Goal: Navigation & Orientation: Find specific page/section

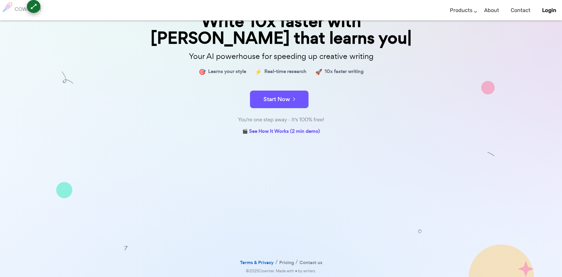
scroll to position [42, 0]
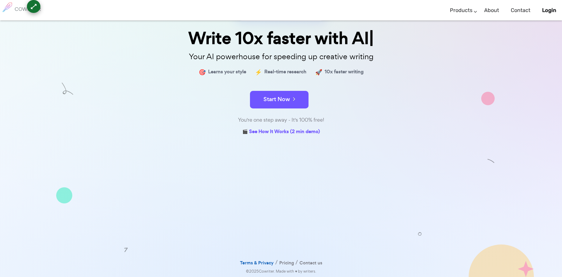
click at [257, 264] on link "Terms & Privacy" at bounding box center [257, 263] width 34 height 8
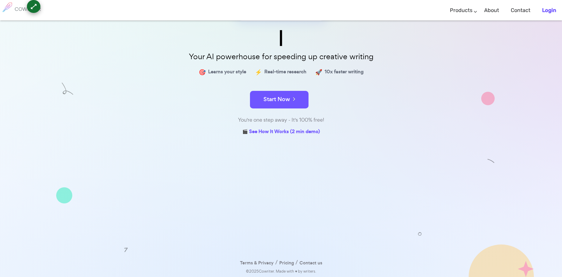
click at [546, 7] on b "Login" at bounding box center [549, 10] width 14 height 6
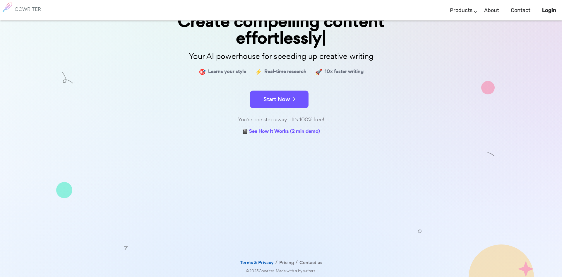
scroll to position [42, 0]
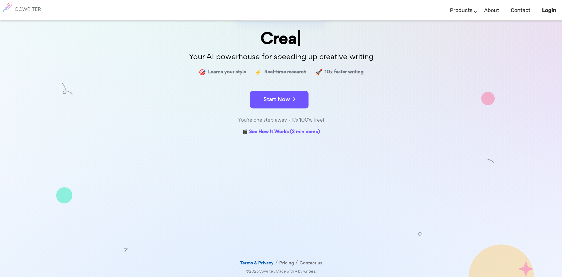
click at [244, 261] on link "Terms & Privacy" at bounding box center [257, 263] width 34 height 8
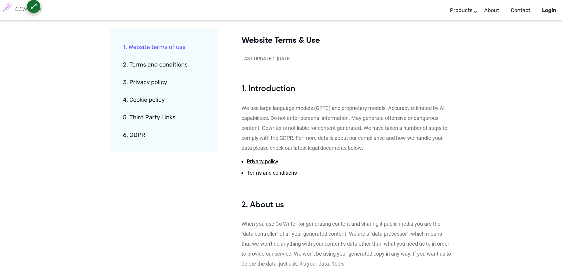
click at [154, 63] on link "2. Terms and conditions" at bounding box center [169, 65] width 92 height 18
click at [492, 9] on link "About" at bounding box center [491, 10] width 15 height 17
click at [187, 86] on link "3. Privacy policy" at bounding box center [169, 82] width 92 height 18
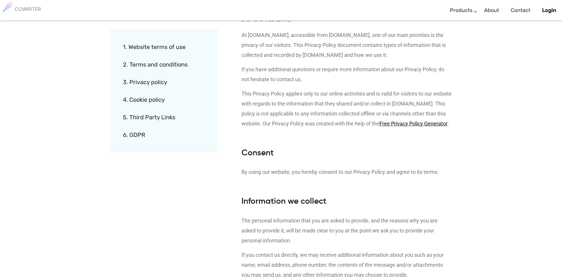
scroll to position [433, 0]
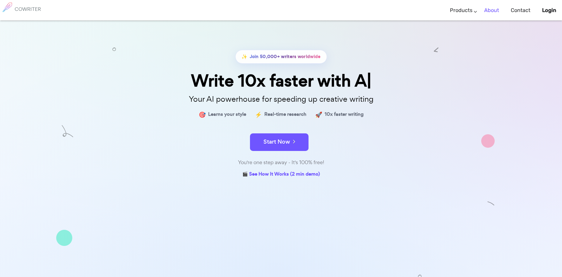
click at [490, 11] on link "About" at bounding box center [491, 10] width 15 height 17
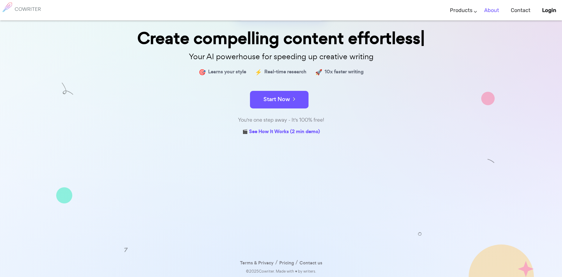
scroll to position [42, 0]
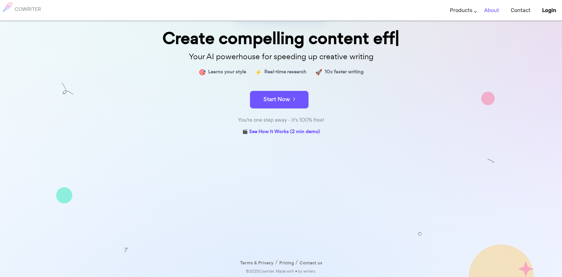
click at [493, 9] on link "About" at bounding box center [491, 10] width 15 height 17
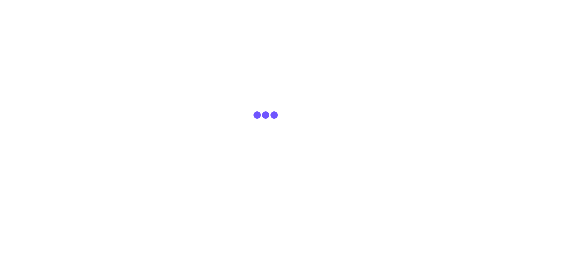
scroll to position [42, 0]
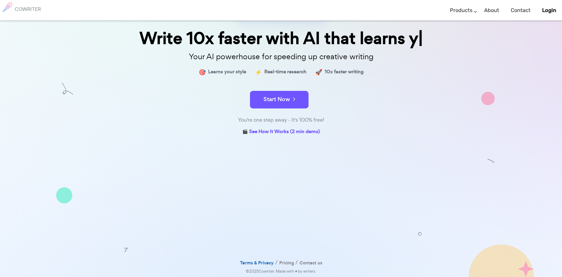
click at [262, 264] on link "Terms & Privacy" at bounding box center [257, 263] width 34 height 8
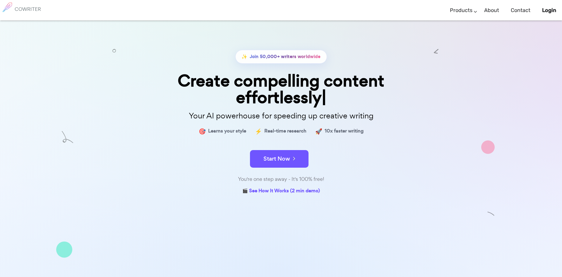
scroll to position [59, 0]
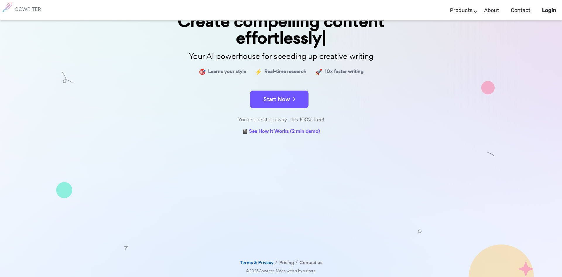
click at [258, 262] on link "Terms & Privacy" at bounding box center [257, 262] width 34 height 8
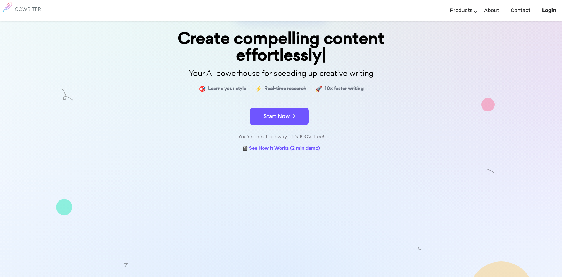
scroll to position [59, 0]
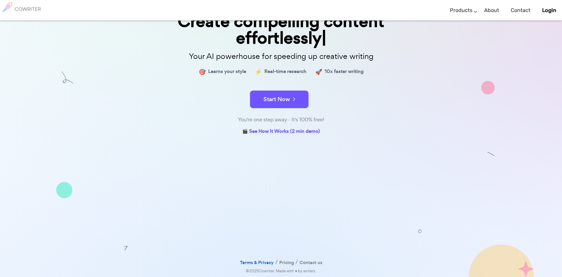
click at [258, 264] on link "Terms & Privacy" at bounding box center [257, 262] width 34 height 8
